Goal: Information Seeking & Learning: Learn about a topic

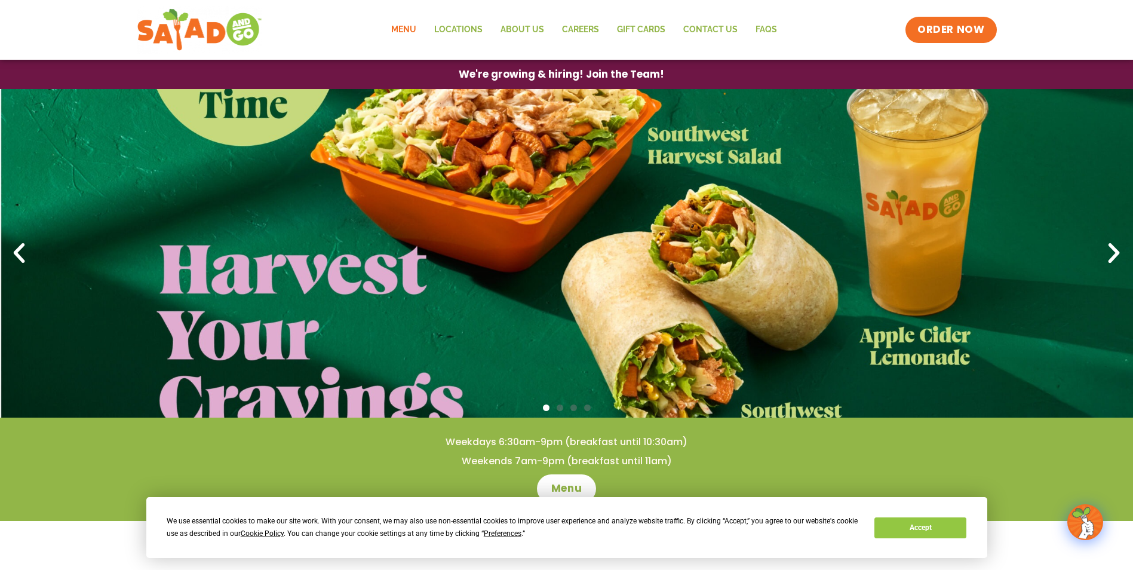
click at [410, 25] on link "Menu" at bounding box center [403, 29] width 43 height 27
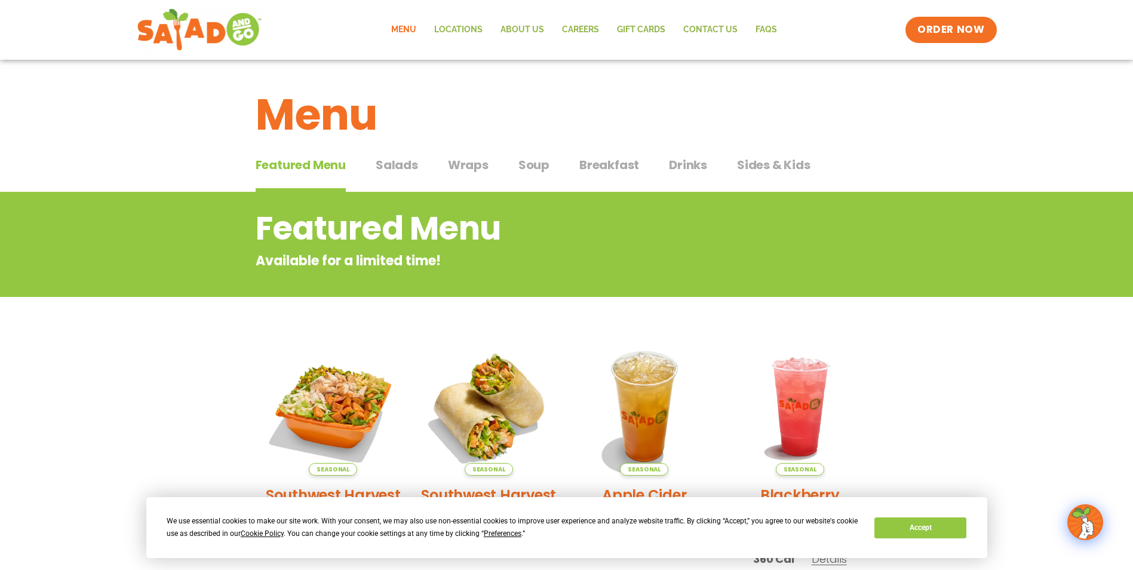
click at [392, 164] on span "Salads" at bounding box center [397, 165] width 42 height 18
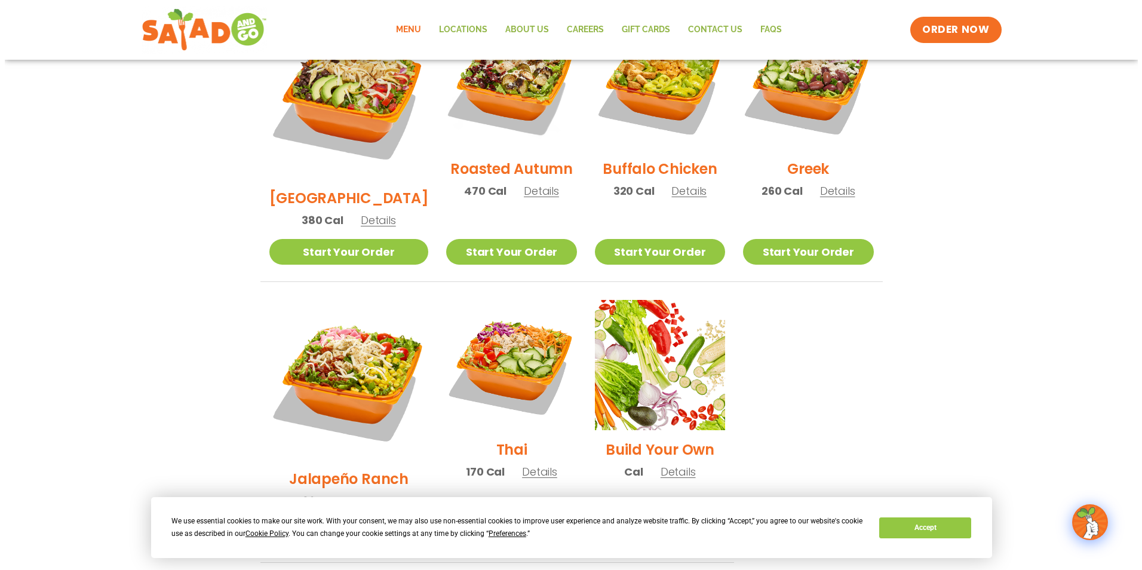
scroll to position [717, 0]
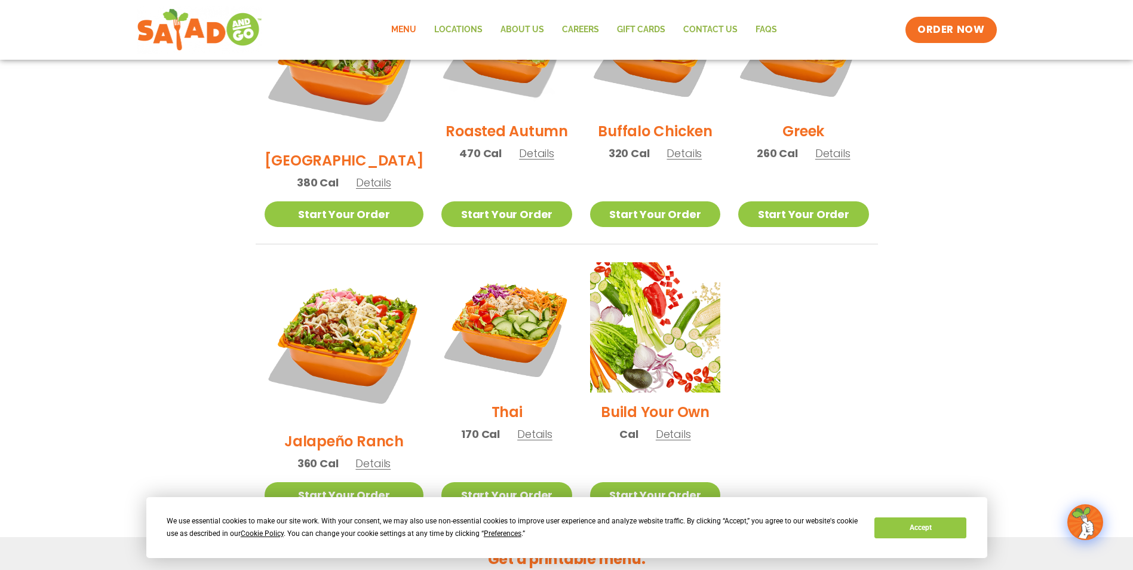
click at [517, 426] on span "Details" at bounding box center [534, 433] width 35 height 15
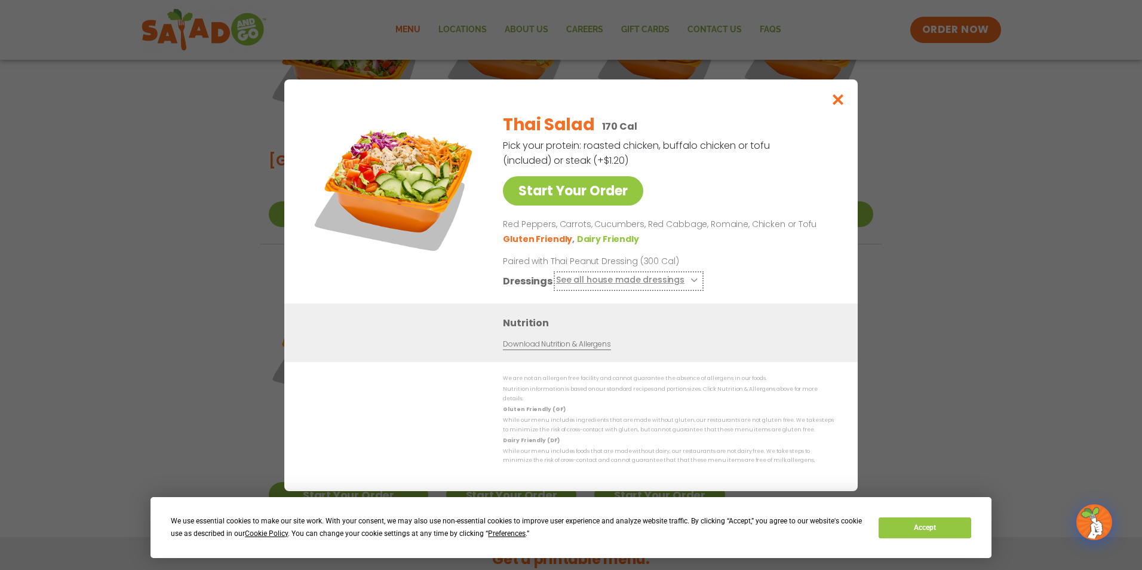
click at [585, 283] on button "See all house made dressings" at bounding box center [628, 280] width 145 height 15
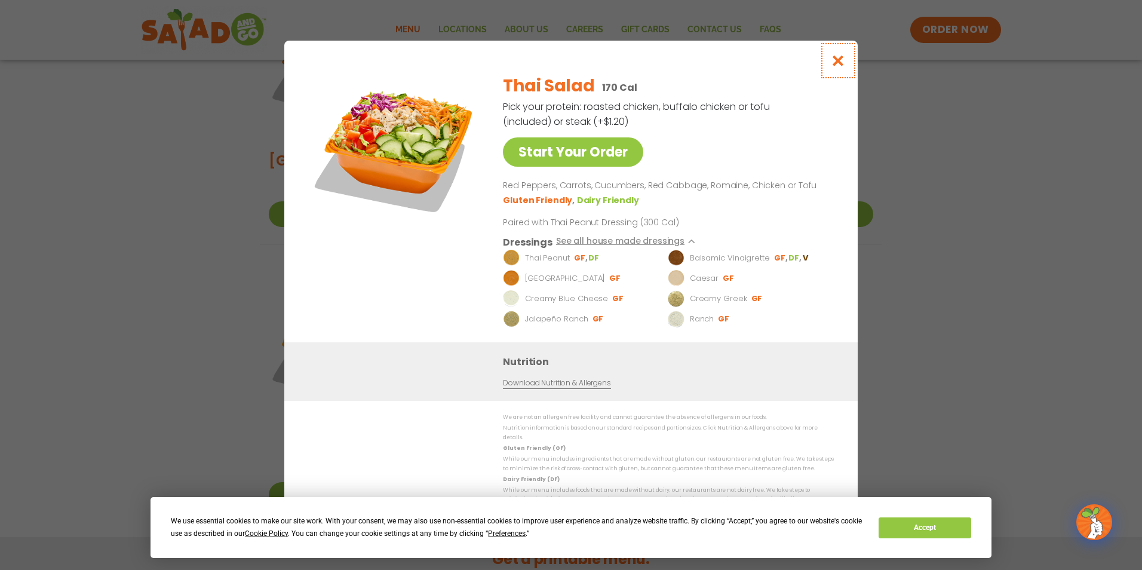
click at [836, 63] on icon "Close modal" at bounding box center [838, 60] width 15 height 13
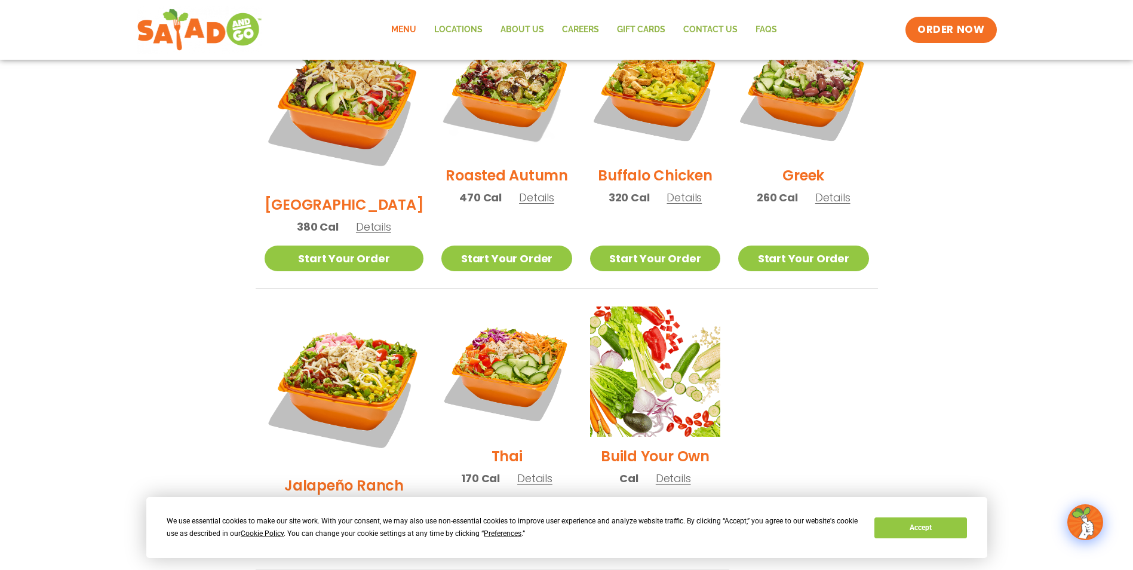
scroll to position [607, 0]
